Goal: Task Accomplishment & Management: Complete application form

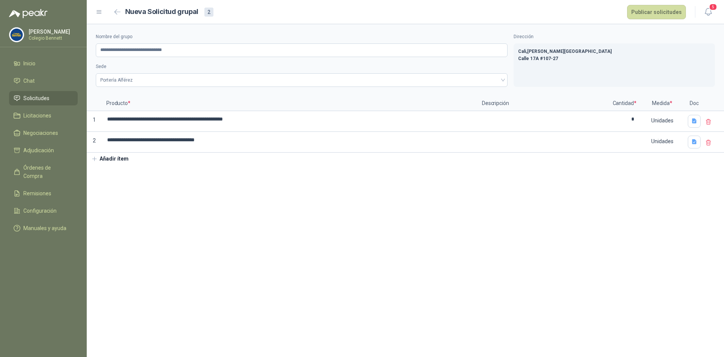
click at [110, 156] on button "Añadir ítem" at bounding box center [110, 158] width 46 height 13
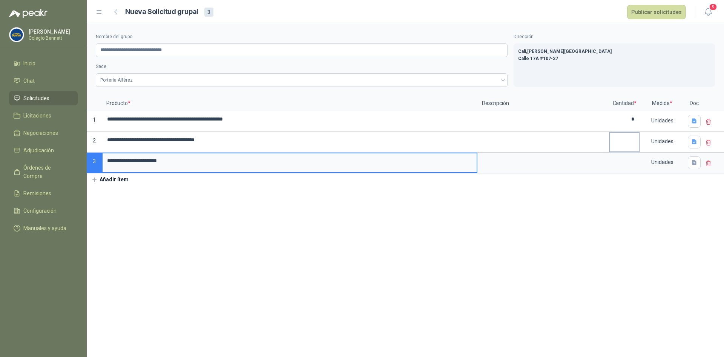
type input "**********"
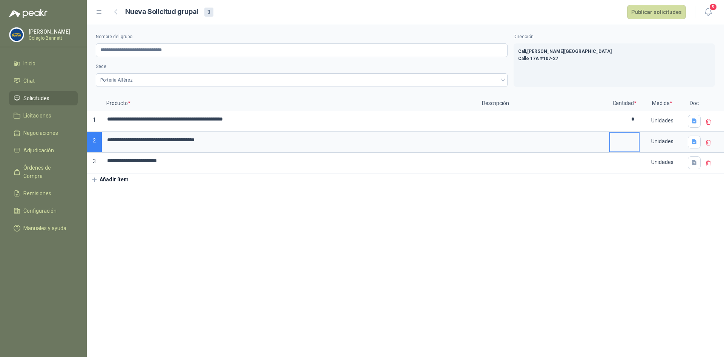
click at [625, 145] on input at bounding box center [625, 139] width 29 height 15
type input "*"
click at [649, 145] on div "Unidades" at bounding box center [663, 140] width 44 height 17
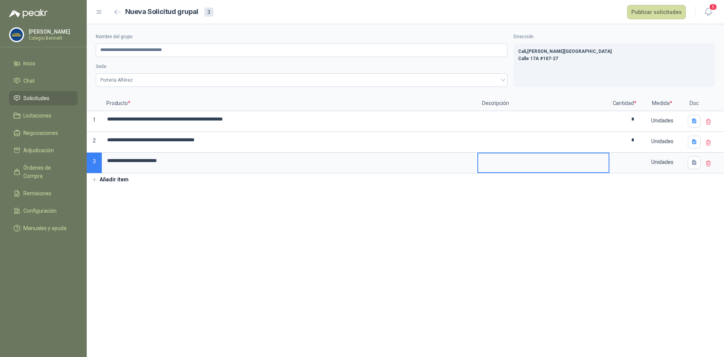
click at [590, 162] on textarea at bounding box center [543, 161] width 131 height 17
click at [627, 164] on input at bounding box center [625, 160] width 29 height 15
type input "*"
click at [689, 163] on button "button" at bounding box center [694, 162] width 13 height 13
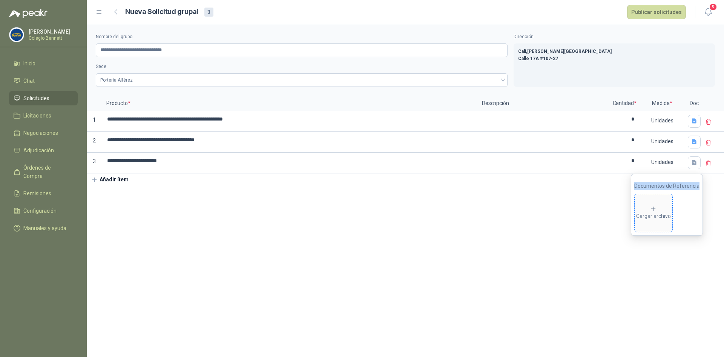
click at [654, 207] on icon at bounding box center [654, 208] width 7 height 7
click at [635, 211] on icon "eye" at bounding box center [635, 212] width 6 height 5
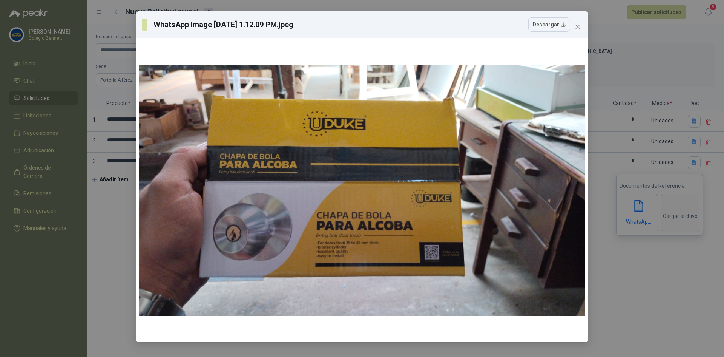
click at [646, 286] on div "WhatsApp Image [DATE] 1.12.09 PM.jpeg Descargar" at bounding box center [362, 178] width 724 height 357
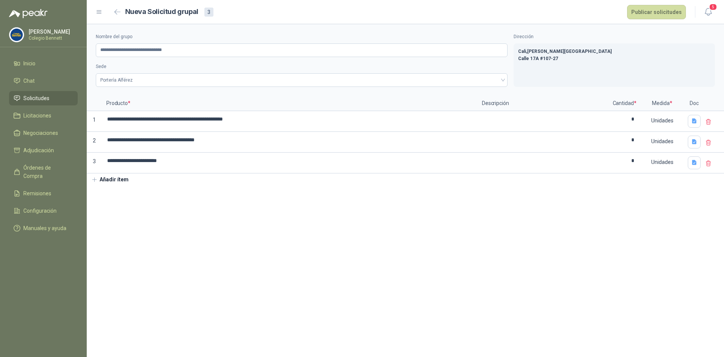
click at [109, 181] on button "Añadir ítem" at bounding box center [110, 179] width 46 height 13
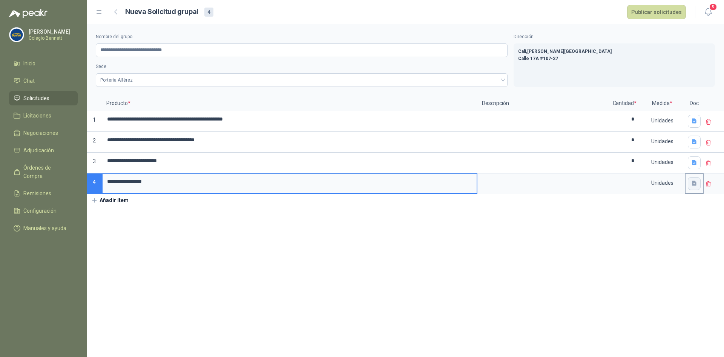
type input "**********"
click at [692, 183] on icon "button" at bounding box center [695, 183] width 6 height 6
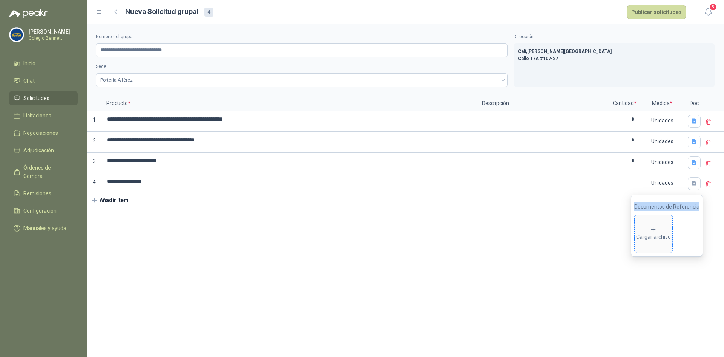
click at [657, 226] on icon at bounding box center [654, 229] width 7 height 7
click at [323, 239] on section "**********" at bounding box center [406, 190] width 638 height 332
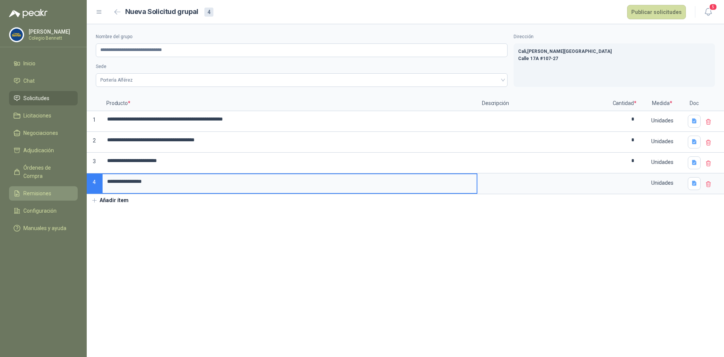
drag, startPoint x: 164, startPoint y: 181, endPoint x: 52, endPoint y: 182, distance: 112.1
click at [52, 182] on div "**********" at bounding box center [362, 178] width 724 height 357
click at [181, 235] on section "**********" at bounding box center [406, 190] width 638 height 332
click at [129, 201] on button "Añadir ítem" at bounding box center [110, 200] width 46 height 13
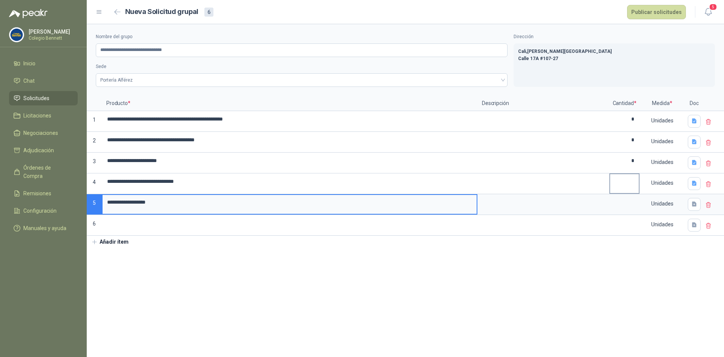
click at [620, 186] on input at bounding box center [625, 181] width 29 height 15
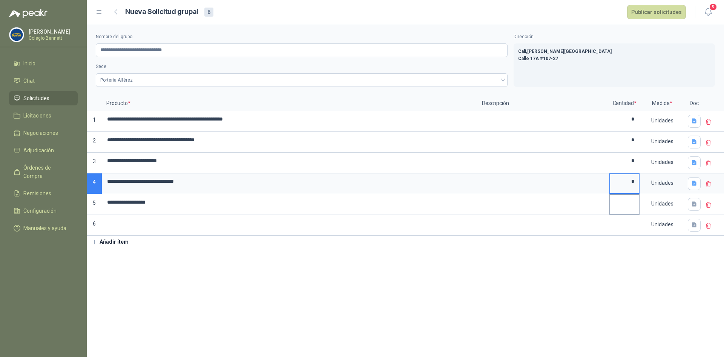
type input "*"
click at [638, 205] on input at bounding box center [625, 202] width 29 height 15
type input "*"
click at [575, 300] on section "**********" at bounding box center [406, 190] width 638 height 332
click at [153, 267] on section "**********" at bounding box center [406, 190] width 638 height 332
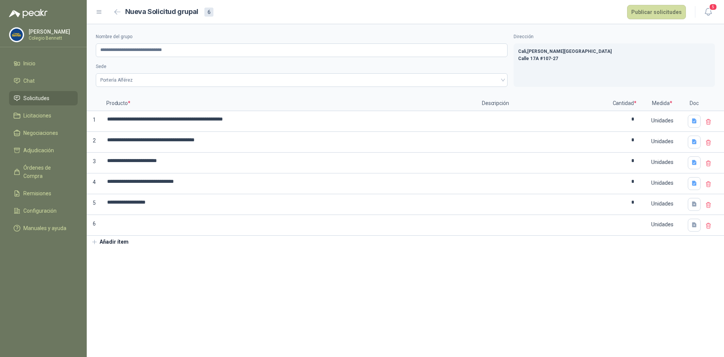
click at [710, 226] on icon at bounding box center [709, 225] width 5 height 5
click at [685, 219] on span "Eliminar" at bounding box center [684, 218] width 20 height 6
click at [623, 244] on section "**********" at bounding box center [406, 190] width 638 height 332
click at [647, 12] on button "Publicar solicitudes" at bounding box center [657, 12] width 59 height 14
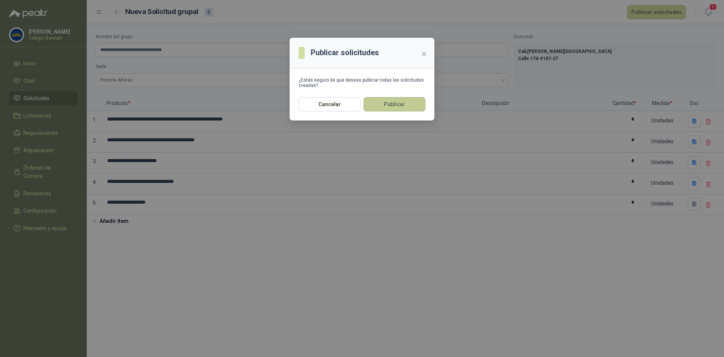
click at [414, 101] on button "Publicar" at bounding box center [395, 104] width 62 height 14
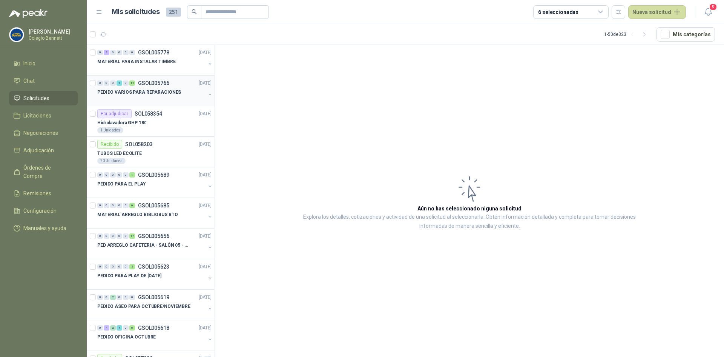
click at [145, 92] on p "PEDIDO VARIOS PARA REPARACIONES" at bounding box center [139, 92] width 84 height 7
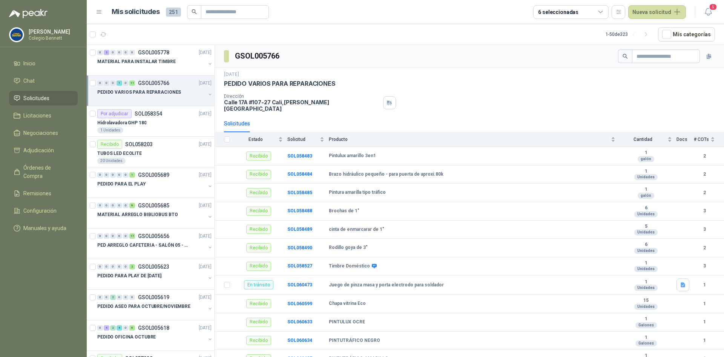
scroll to position [16, 0]
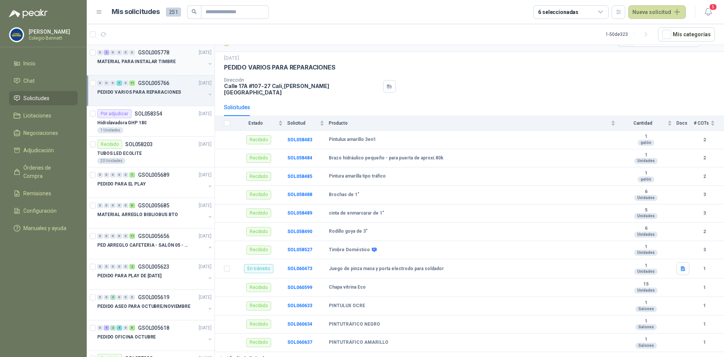
click at [144, 56] on div "0 2 0 0 0 0 GSOL005778 04/10/25" at bounding box center [155, 52] width 116 height 9
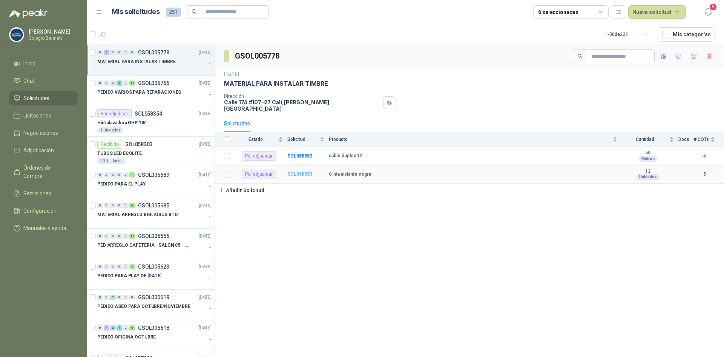
click at [301, 171] on b "SOL058553" at bounding box center [300, 173] width 25 height 5
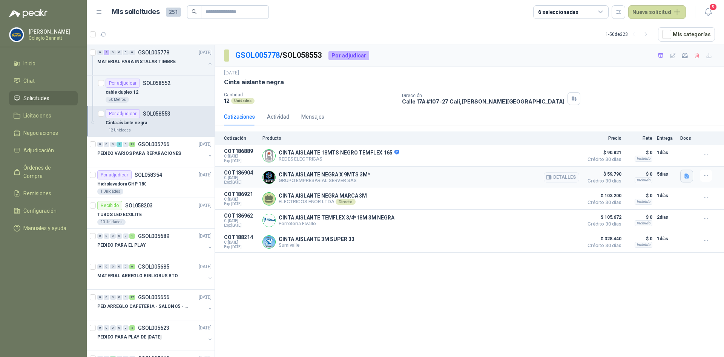
click at [688, 175] on icon "button" at bounding box center [687, 175] width 5 height 5
click at [678, 160] on button "image.png" at bounding box center [672, 160] width 33 height 8
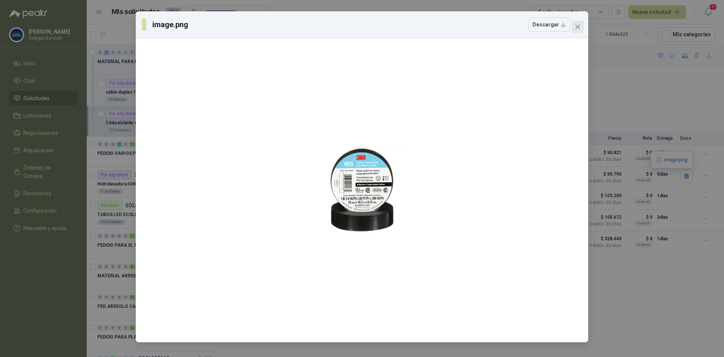
click at [582, 26] on span "Close" at bounding box center [578, 27] width 12 height 6
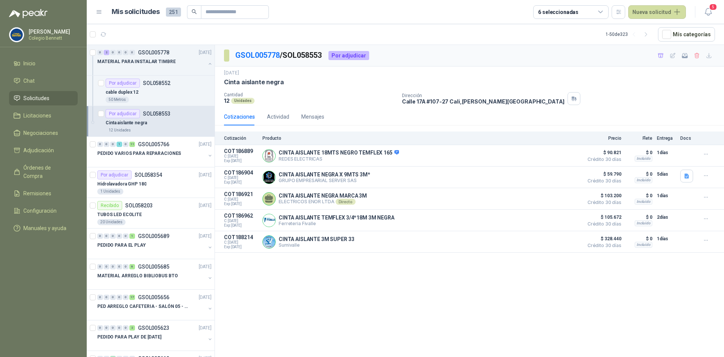
click at [272, 81] on p "Cinta aislante negra" at bounding box center [254, 82] width 60 height 8
copy p "Cinta aislante negra"
